Goal: Task Accomplishment & Management: Manage account settings

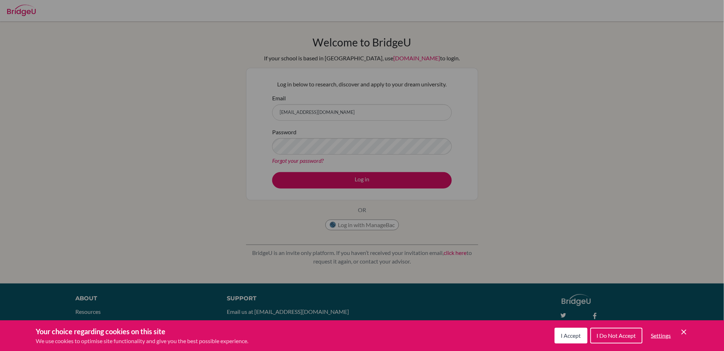
click at [240, 137] on div "Cookie Preferences" at bounding box center [362, 175] width 724 height 351
click at [368, 179] on div "Cookie Preferences" at bounding box center [362, 175] width 724 height 351
click at [575, 340] on button "I Accept" at bounding box center [570, 336] width 33 height 16
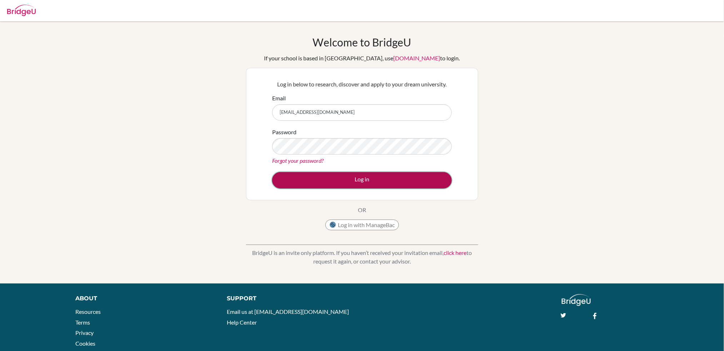
click at [411, 185] on button "Log in" at bounding box center [362, 180] width 180 height 16
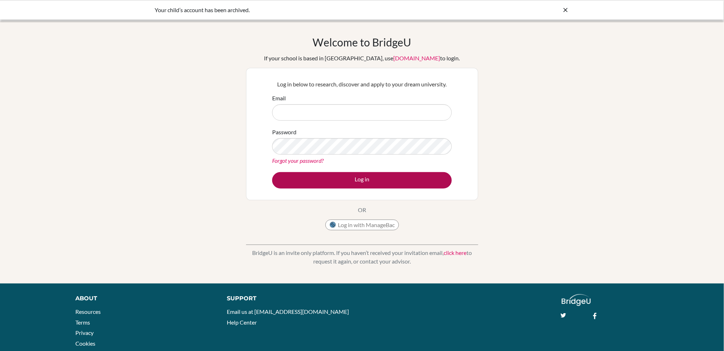
type input "[EMAIL_ADDRESS][DOMAIN_NAME]"
click at [331, 177] on button "Log in" at bounding box center [362, 180] width 180 height 16
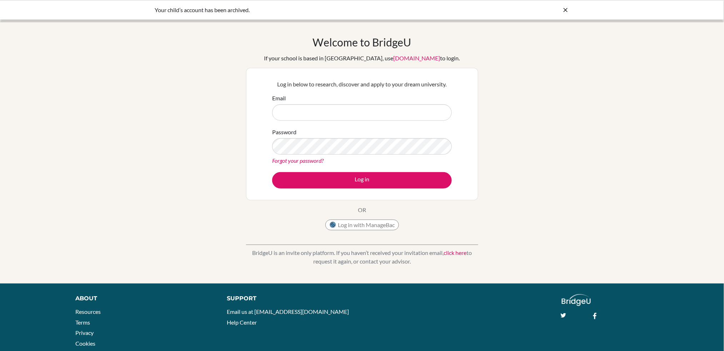
type input "[EMAIL_ADDRESS][DOMAIN_NAME]"
drag, startPoint x: 256, startPoint y: 10, endPoint x: 150, endPoint y: 7, distance: 106.1
click at [152, 7] on div "Your child’s account has been archived." at bounding box center [362, 10] width 724 height 20
copy div "Your child’s account has been archived."
